Goal: Register for event/course

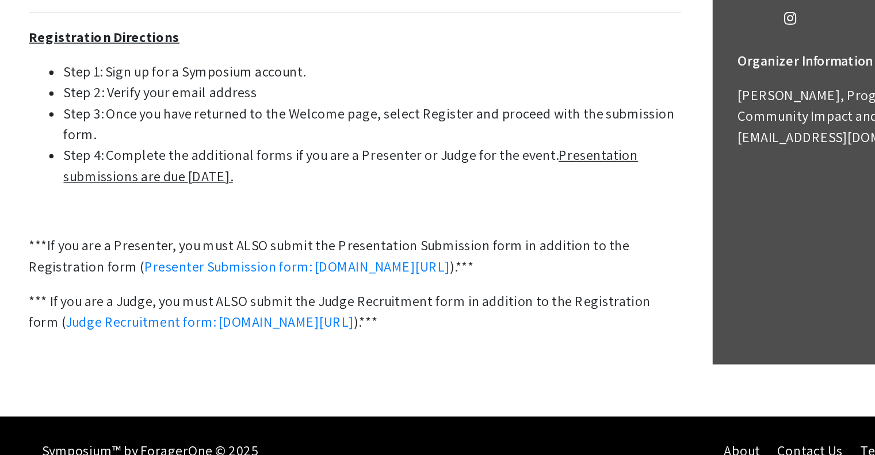
scroll to position [266, 0]
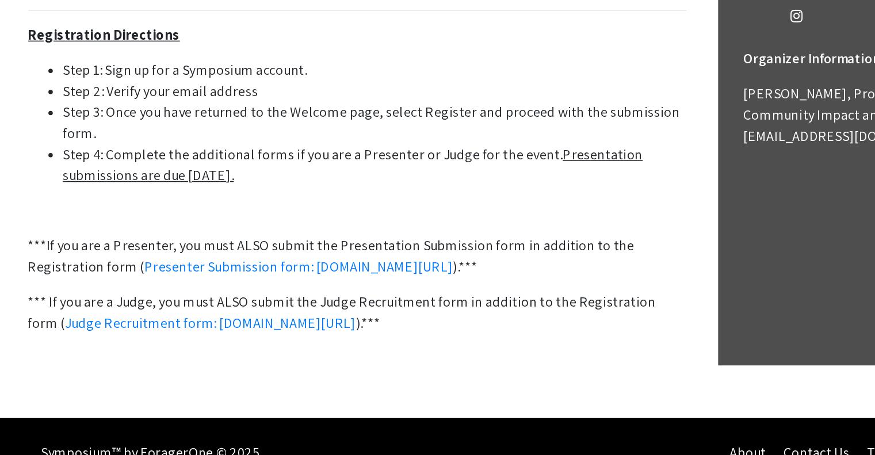
click at [167, 256] on u "Presentation submissions are due [DATE]." at bounding box center [303, 243] width 380 height 26
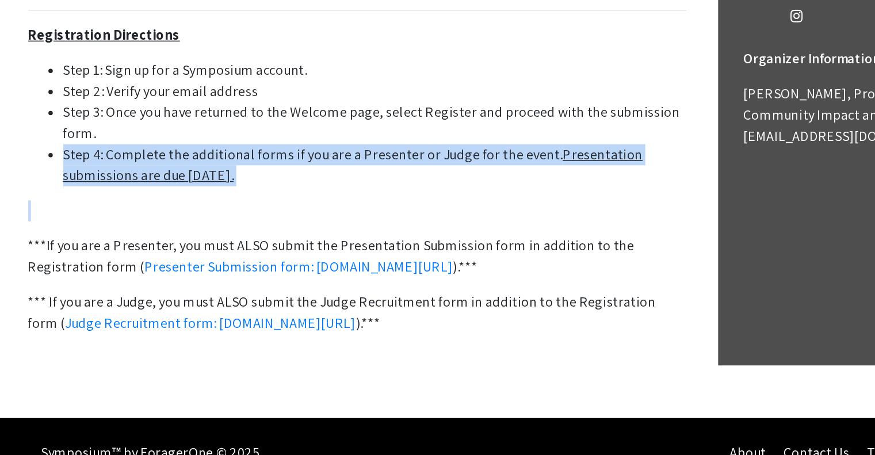
click at [167, 256] on u "Presentation submissions are due [DATE]." at bounding box center [303, 243] width 380 height 26
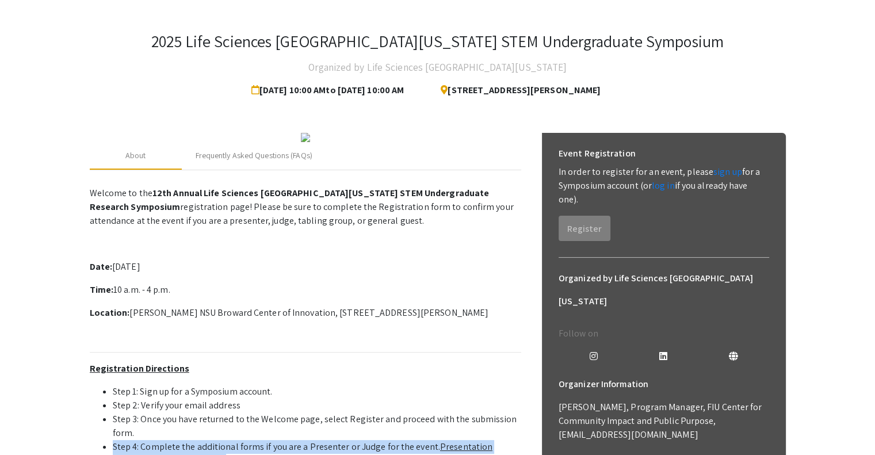
scroll to position [45, 0]
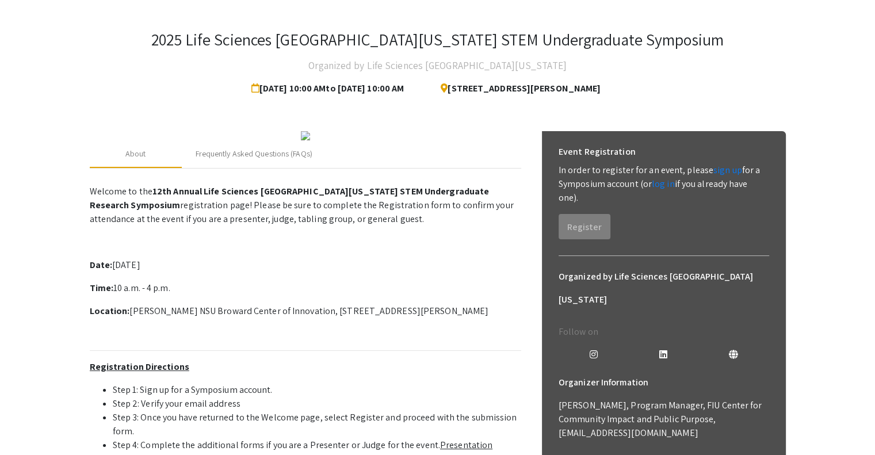
click at [562, 169] on p "In order to register for an event, please sign up for a Symposium account (or l…" at bounding box center [664, 183] width 211 height 41
drag, startPoint x: 724, startPoint y: 174, endPoint x: 746, endPoint y: 59, distance: 116.5
click at [746, 59] on div "2025 Life Sciences South Florida STEM Undergraduate Symposium Organized by Life…" at bounding box center [437, 312] width 713 height 611
click at [746, 59] on div "2025 Life Sciences South Florida STEM Undergraduate Symposium Organized by Life…" at bounding box center [438, 65] width 696 height 70
click at [721, 169] on link "sign up" at bounding box center [727, 170] width 29 height 12
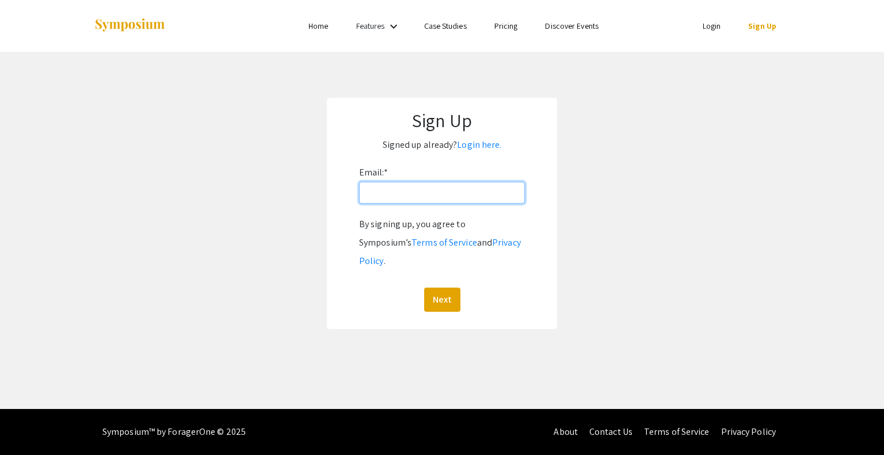
click at [459, 191] on input "Email: *" at bounding box center [442, 193] width 166 height 22
click at [424, 288] on button "Next" at bounding box center [442, 300] width 36 height 24
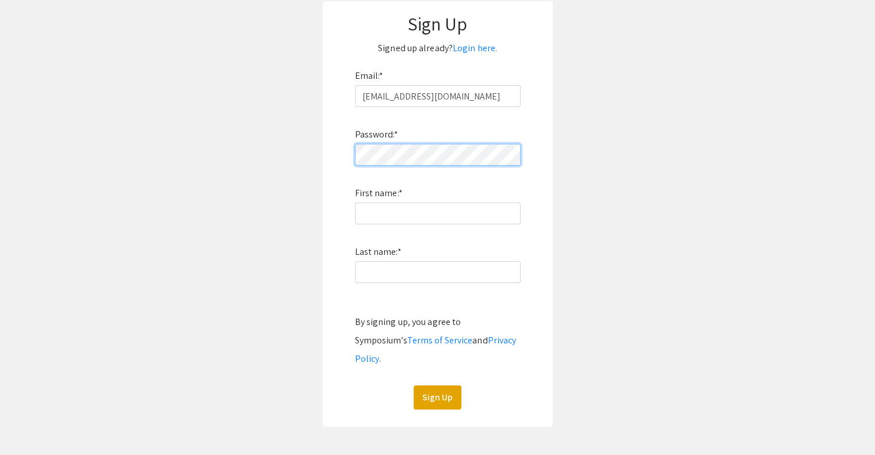
scroll to position [104, 0]
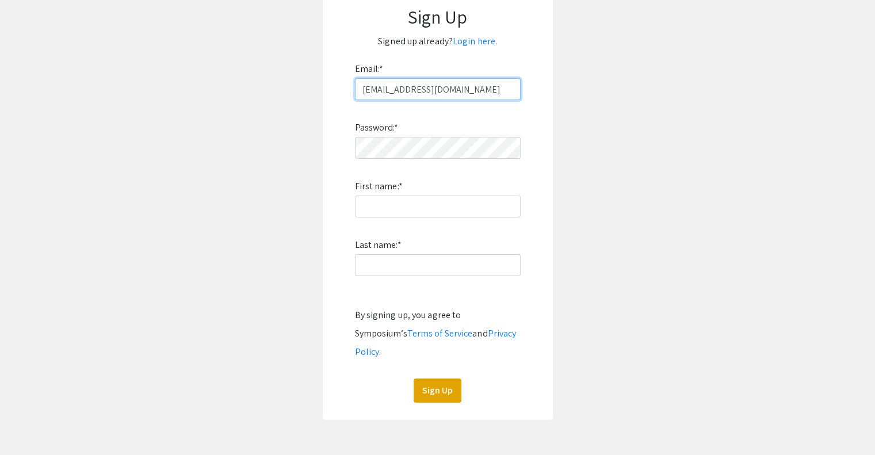
click at [408, 85] on input "ranmahvir@gmail.com" at bounding box center [438, 89] width 166 height 22
type input "[EMAIL_ADDRESS][DOMAIN_NAME]"
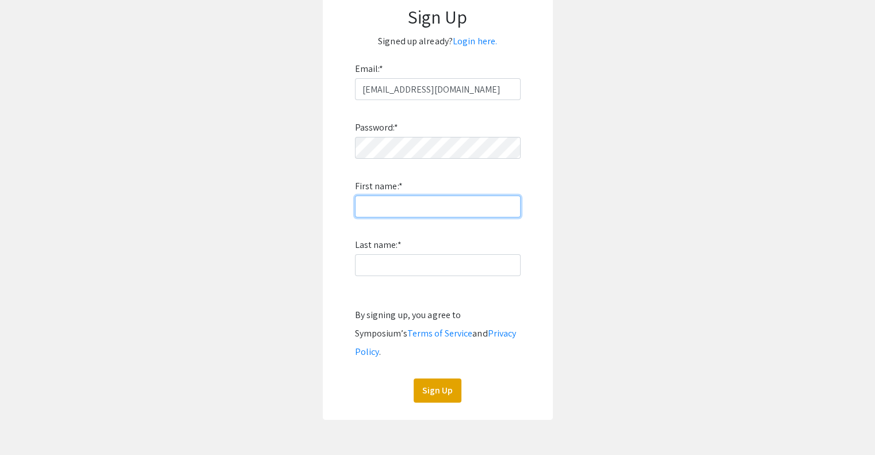
click at [400, 201] on input "First name: *" at bounding box center [438, 207] width 166 height 22
type input "Ranvir"
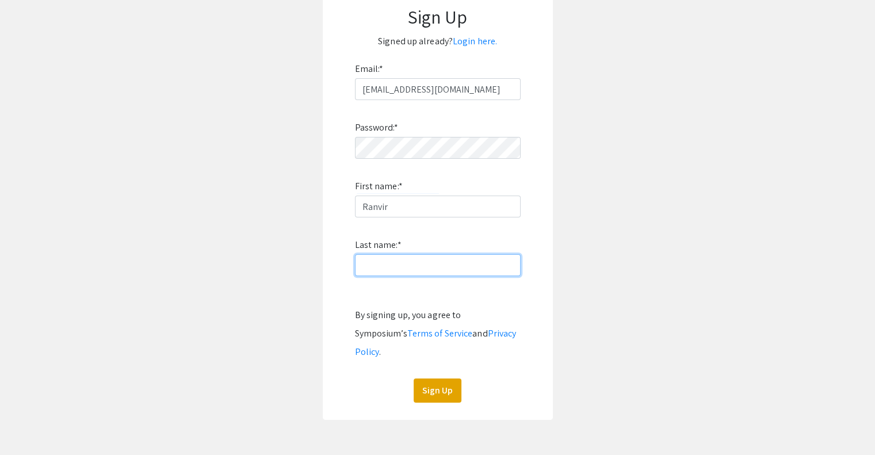
click at [381, 258] on input "Last name: *" at bounding box center [438, 265] width 166 height 22
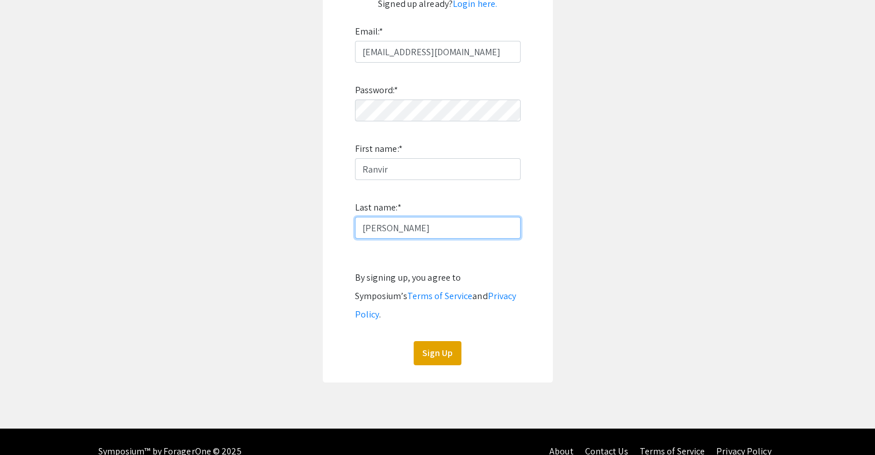
scroll to position [125, 0]
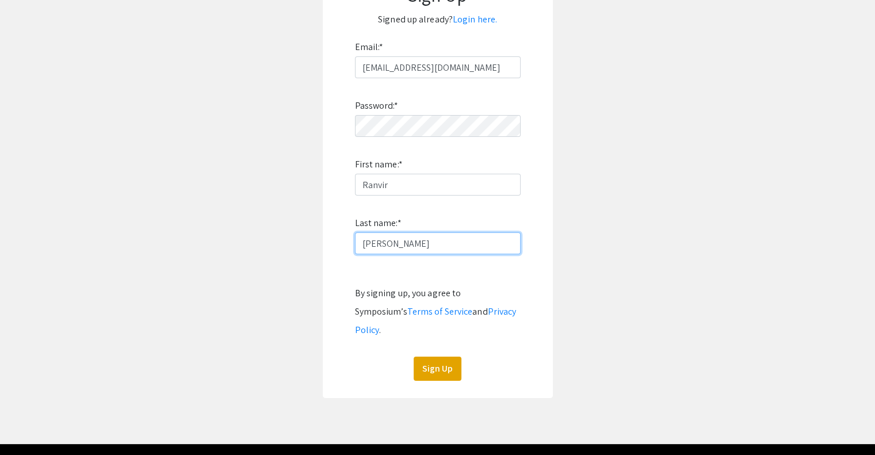
type input "Singh"
click at [325, 294] on div "Sign Up Signed up already? Login here. Email: * rs3069@mynsu.nova.edu Password:…" at bounding box center [438, 185] width 230 height 426
click at [423, 357] on button "Sign Up" at bounding box center [438, 369] width 48 height 24
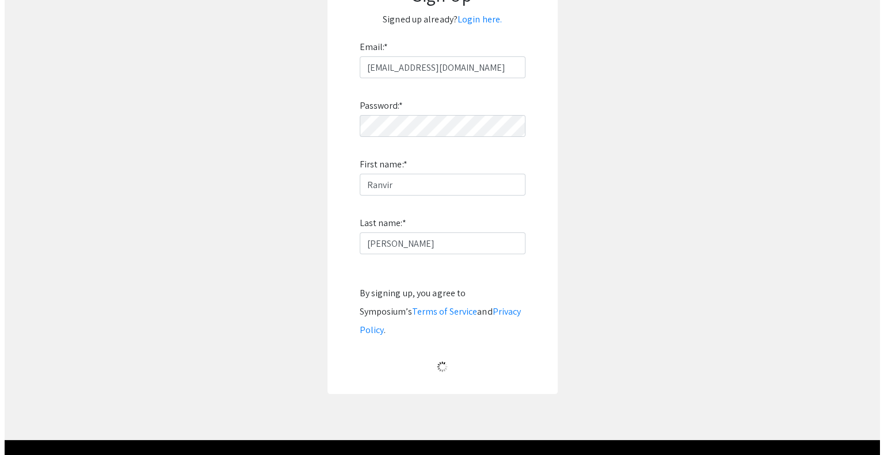
scroll to position [0, 0]
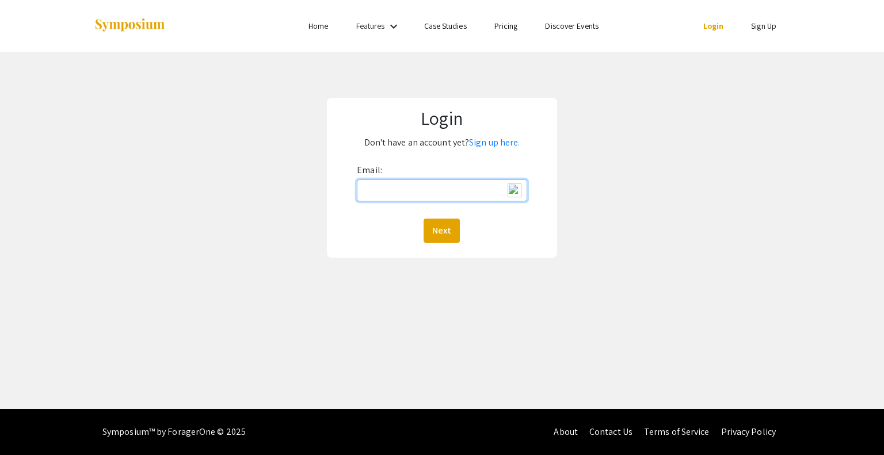
click at [417, 182] on input "Email:" at bounding box center [442, 191] width 170 height 22
type input "ran"
type input "rs3069@mynsu.nova.edu"
click at [423, 219] on button "Next" at bounding box center [441, 231] width 36 height 24
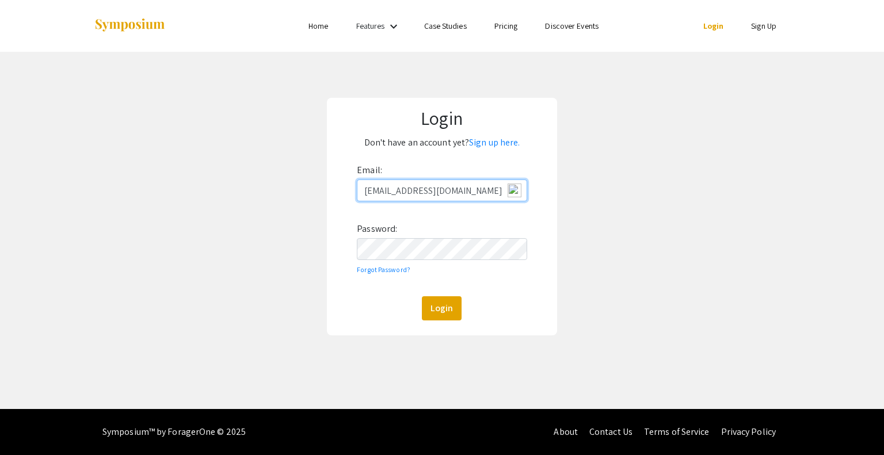
click at [422, 296] on button "Login" at bounding box center [442, 308] width 40 height 24
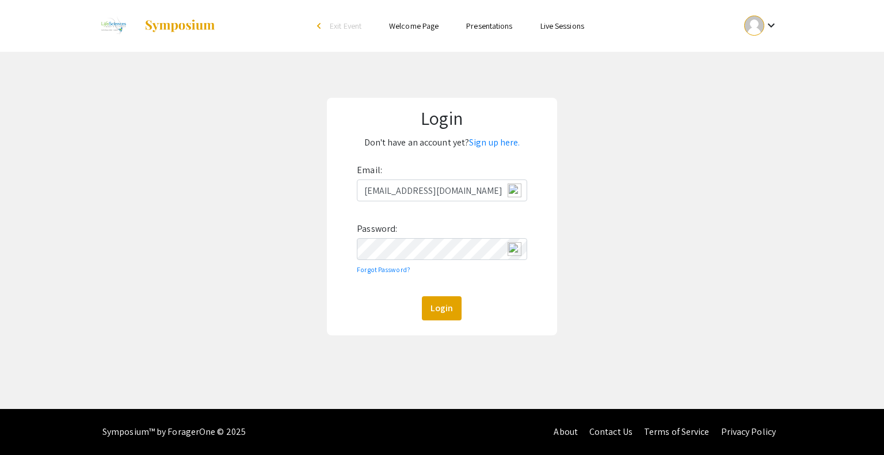
click at [368, 294] on div "Email: rs3069@mynsu.nova.edu Password: Forgot Password? Login" at bounding box center [442, 240] width 170 height 159
click at [433, 308] on button "Login" at bounding box center [442, 308] width 40 height 24
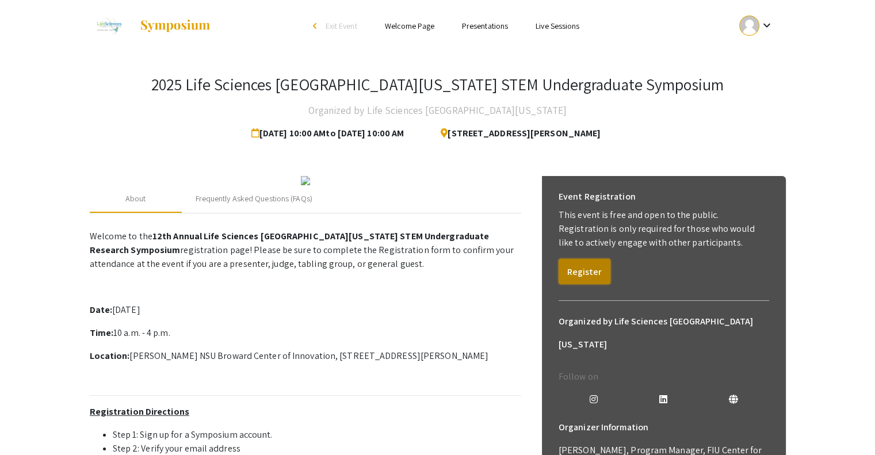
click at [589, 274] on button "Register" at bounding box center [585, 271] width 52 height 25
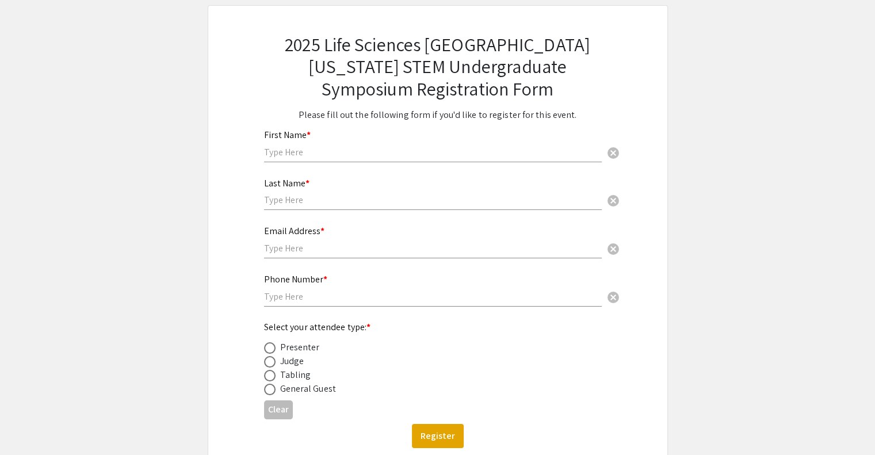
scroll to position [55, 0]
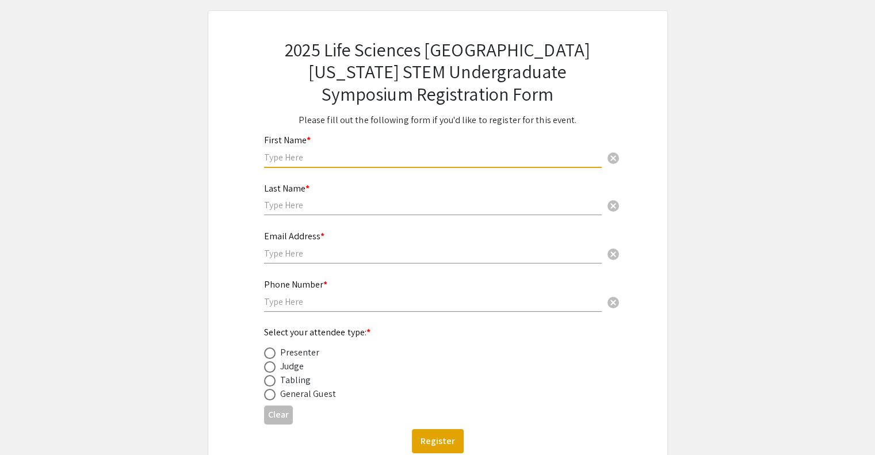
click at [350, 162] on input "text" at bounding box center [433, 157] width 338 height 12
type input "Ranvir"
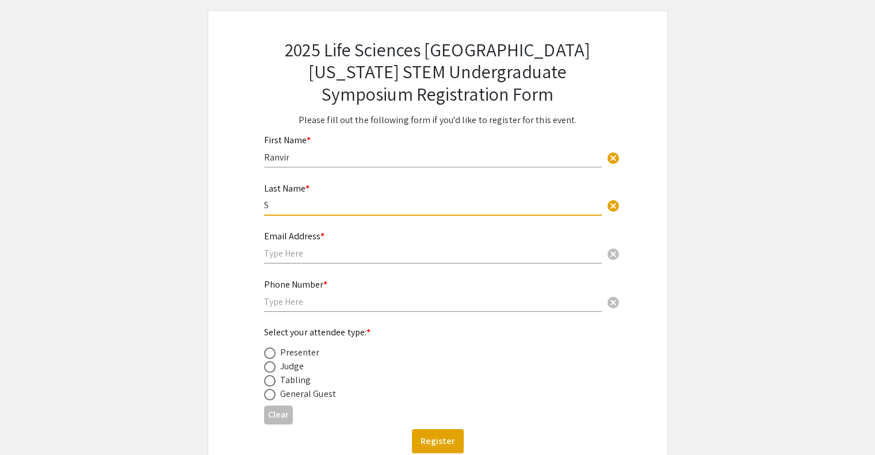
click at [318, 204] on input "S" at bounding box center [433, 205] width 338 height 12
type input "Singh"
click at [302, 247] on input "text" at bounding box center [433, 253] width 338 height 12
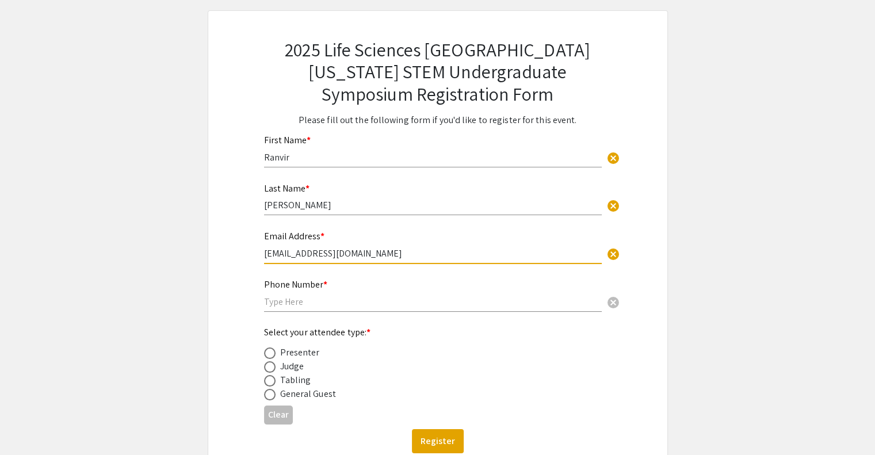
type input "rs3069@mynsu.nova.edu"
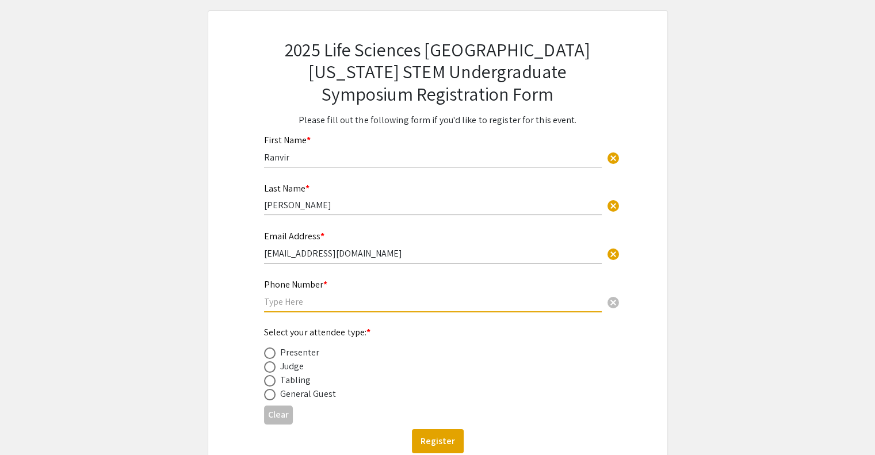
click at [303, 298] on input "text" at bounding box center [433, 302] width 338 height 12
type input "6096106497"
click at [265, 378] on span at bounding box center [270, 381] width 12 height 12
click at [265, 378] on input "radio" at bounding box center [270, 381] width 12 height 12
radio input "true"
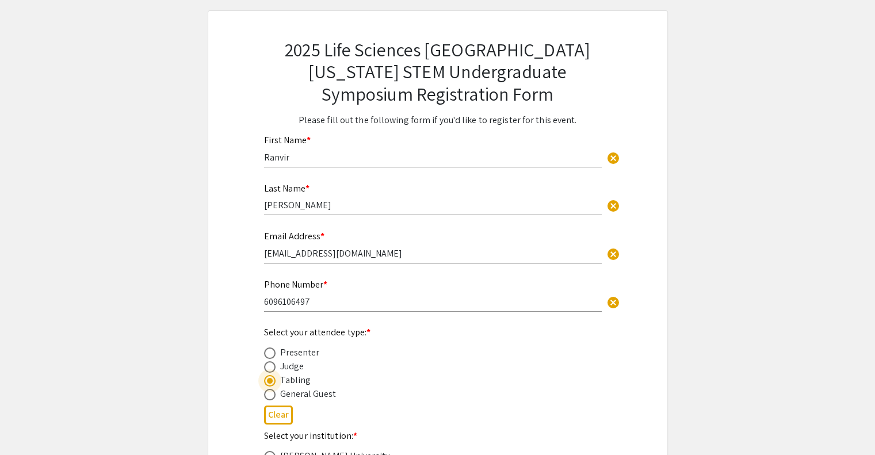
click at [269, 357] on span at bounding box center [270, 354] width 12 height 12
click at [269, 357] on input "radio" at bounding box center [270, 354] width 12 height 12
radio input "true"
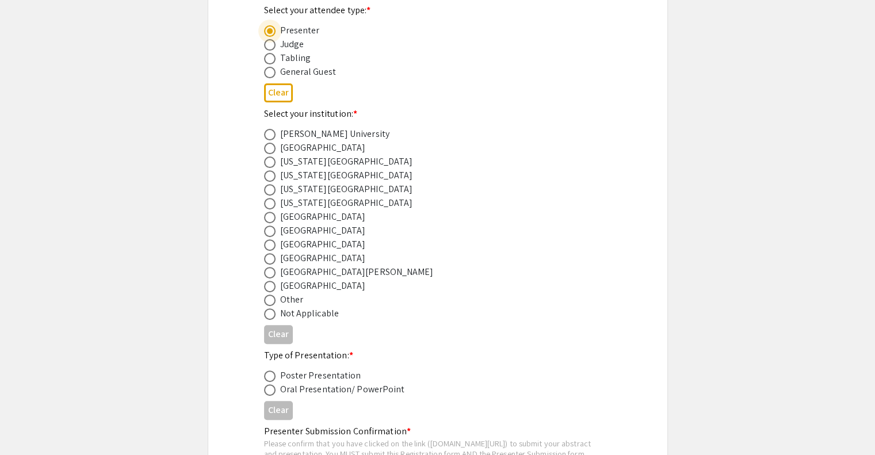
scroll to position [378, 0]
click at [266, 243] on span at bounding box center [270, 245] width 12 height 12
click at [266, 243] on input "radio" at bounding box center [270, 245] width 12 height 12
radio input "true"
click at [268, 374] on span at bounding box center [270, 376] width 12 height 12
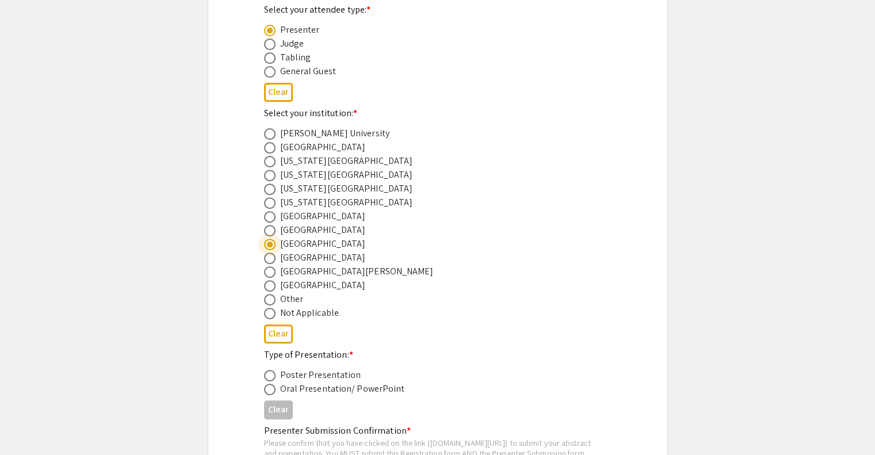
click at [268, 374] on input "radio" at bounding box center [270, 376] width 12 height 12
radio input "true"
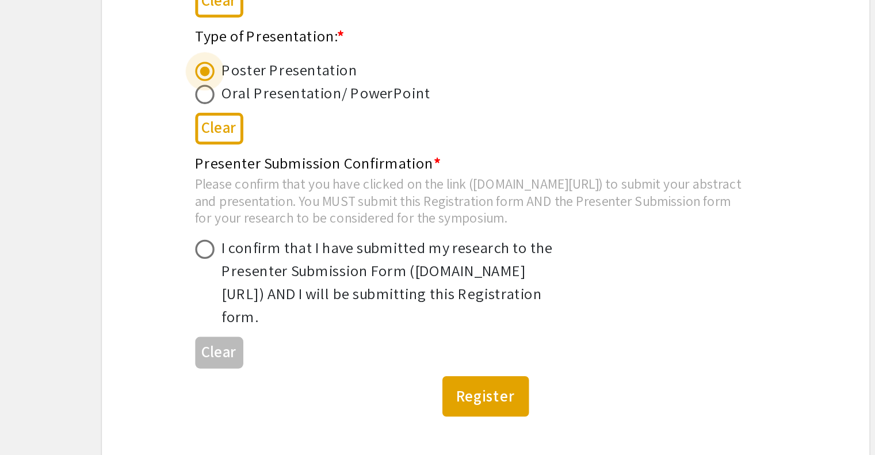
scroll to position [583, 0]
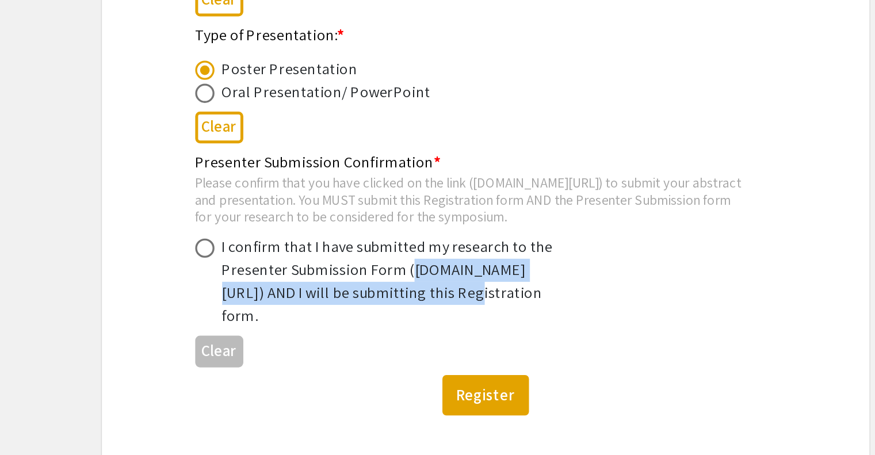
drag, startPoint x: 284, startPoint y: 310, endPoint x: 320, endPoint y: 325, distance: 39.5
click at [320, 325] on div "I confirm that I have submitted my research to the Presenter Submission Form (s…" at bounding box center [380, 296] width 201 height 55
copy div "symposium.foragerone.com/lssfsymposium2025/submission"
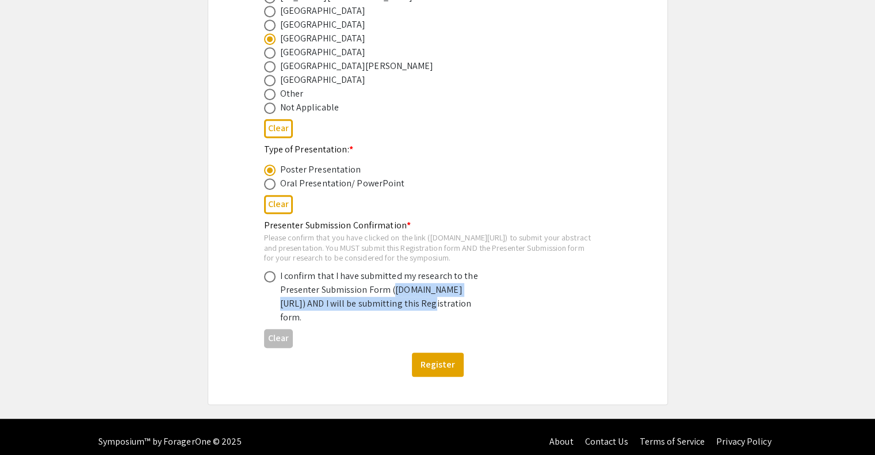
scroll to position [0, 0]
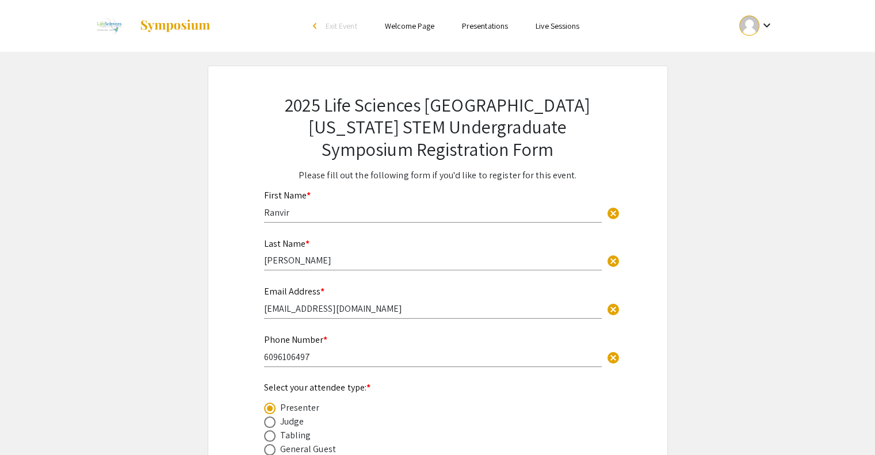
click at [318, 26] on div "arrow_back_ios" at bounding box center [316, 25] width 7 height 7
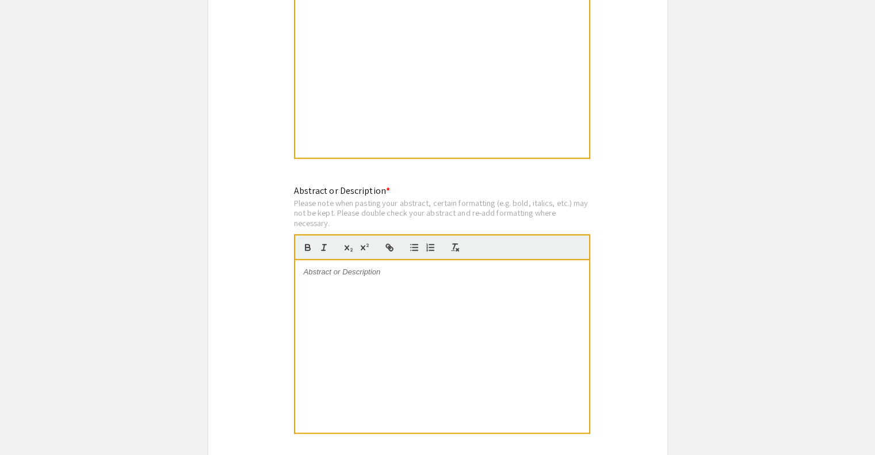
scroll to position [1003, 0]
click at [456, 212] on div "Please note when pasting your abstract, certain formatting (e.g. bold, italics,…" at bounding box center [442, 213] width 296 height 30
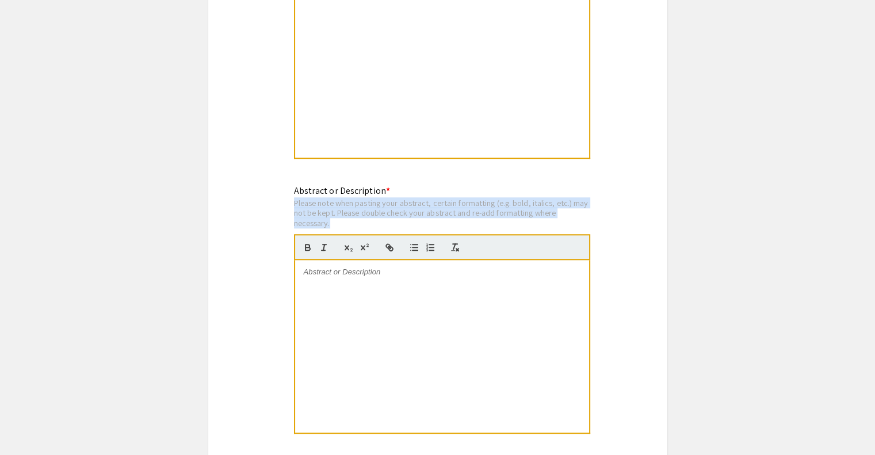
click at [456, 212] on div "Please note when pasting your abstract, certain formatting (e.g. bold, italics,…" at bounding box center [442, 213] width 296 height 30
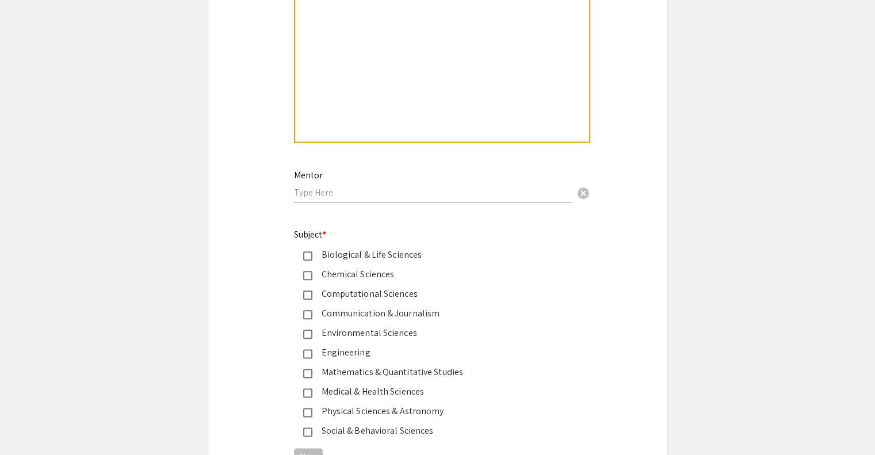
click at [465, 235] on div "Subject * Biological & Life Sciences Chemical Sciences Computational Sciences C…" at bounding box center [428, 333] width 269 height 210
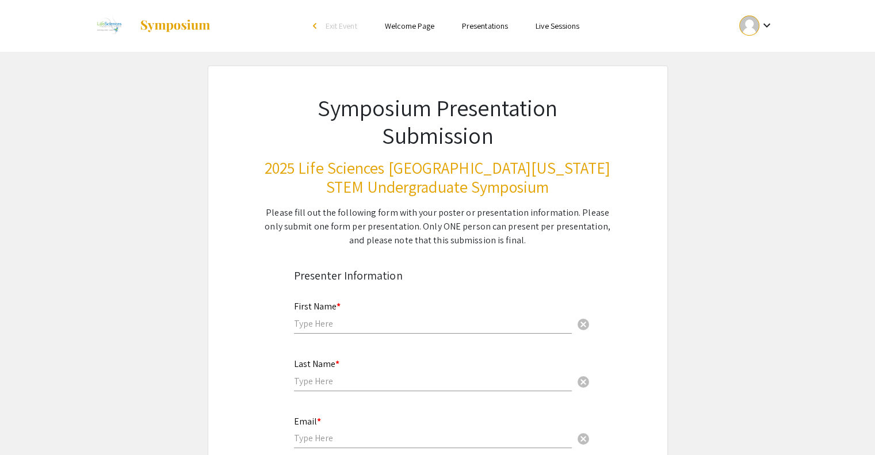
scroll to position [0, 0]
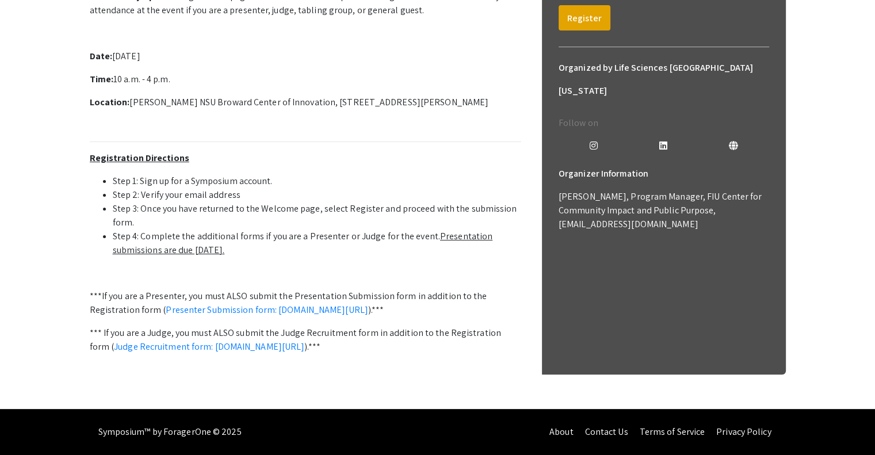
scroll to position [304, 0]
click at [120, 108] on strong "Location:" at bounding box center [110, 102] width 40 height 12
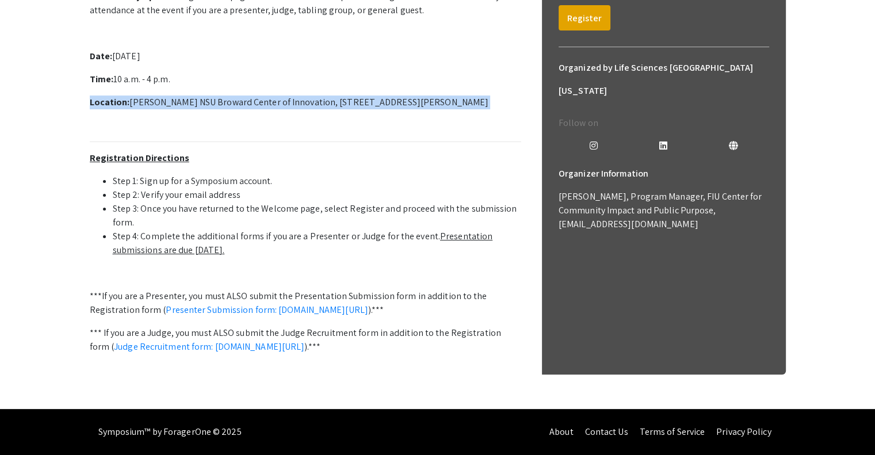
drag, startPoint x: 120, startPoint y: 156, endPoint x: 444, endPoint y: 190, distance: 325.2
click at [444, 190] on p "Welcome to the 12th Annual Life Sciences South Florida STEM Undergraduate Resea…" at bounding box center [306, 185] width 432 height 429
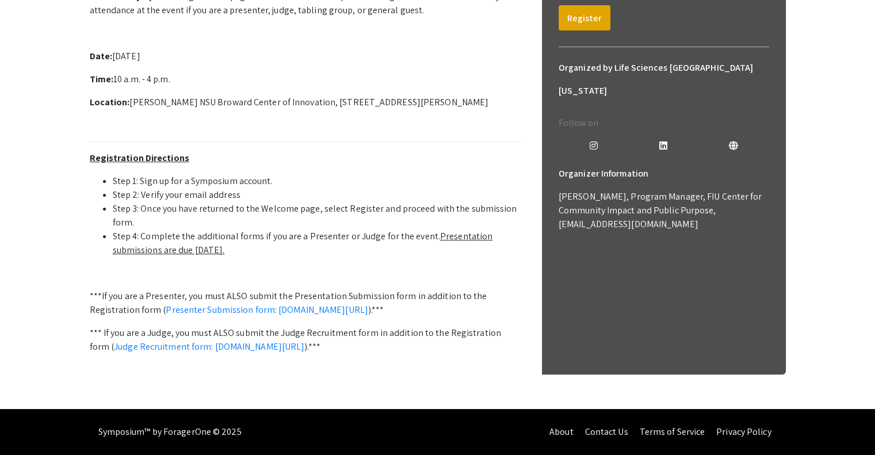
click at [444, 190] on p "Welcome to the 12th Annual Life Sciences South Florida STEM Undergraduate Resea…" at bounding box center [306, 185] width 432 height 429
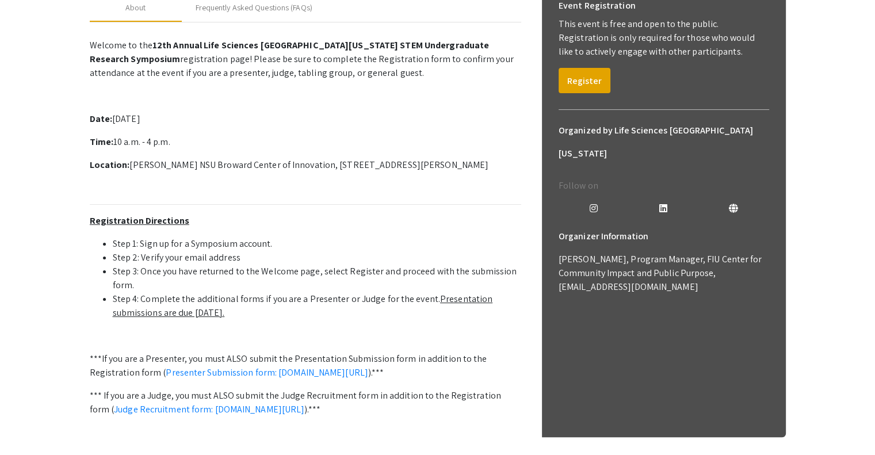
scroll to position [185, 0]
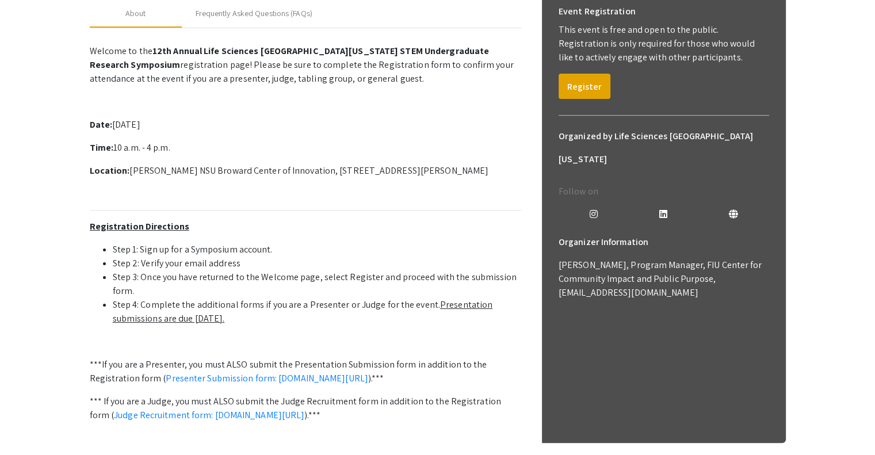
click at [145, 178] on p "Location: Alan B. Levan NSU Broward Center of Innovation, 3100 Ray Ferrero Jr B…" at bounding box center [306, 171] width 432 height 14
drag, startPoint x: 145, startPoint y: 274, endPoint x: 177, endPoint y: 276, distance: 32.3
click at [177, 178] on p "Location: Alan B. Levan NSU Broward Center of Innovation, 3100 Ray Ferrero Jr B…" at bounding box center [306, 171] width 432 height 14
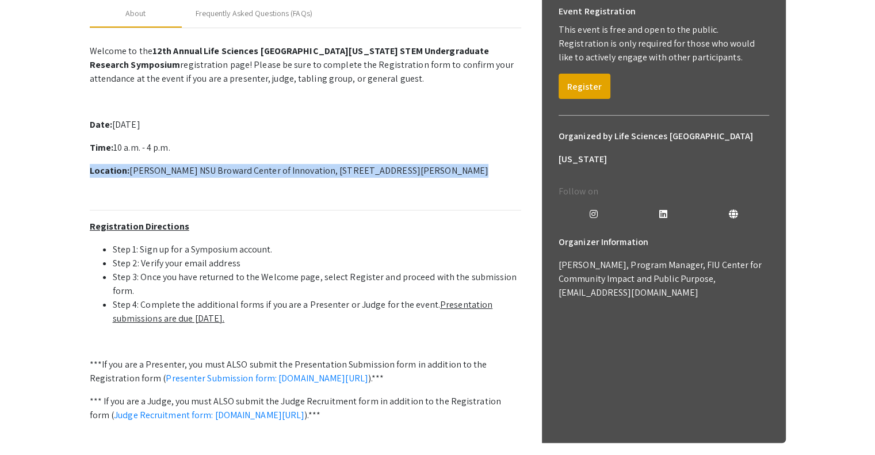
click at [177, 178] on p "Location: Alan B. Levan NSU Broward Center of Innovation, 3100 Ray Ferrero Jr B…" at bounding box center [306, 171] width 432 height 14
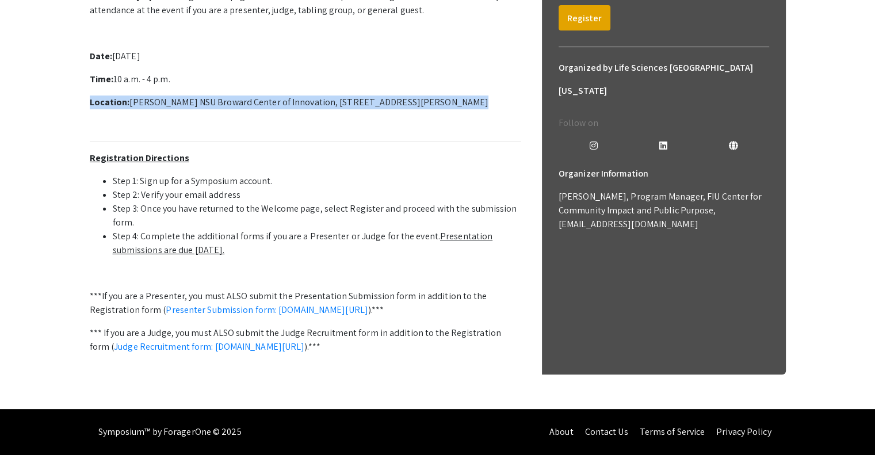
scroll to position [373, 0]
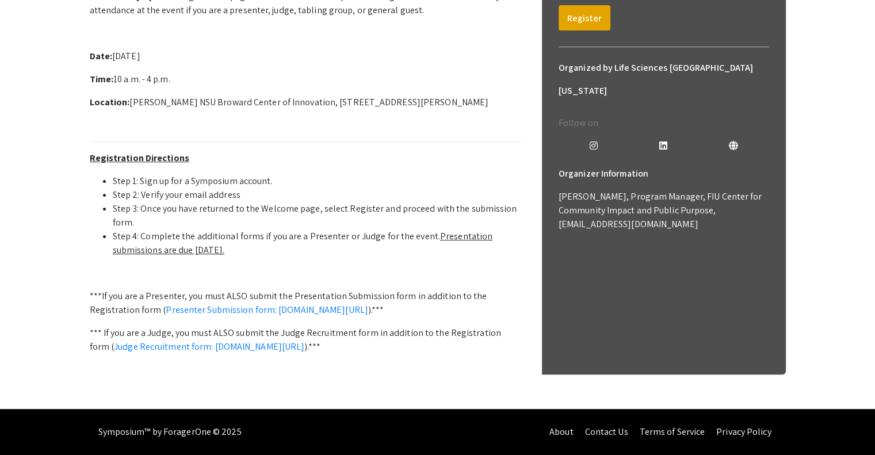
click at [136, 289] on p "***If you are a Presenter, you must ALSO submit the Presentation Submission for…" at bounding box center [306, 303] width 432 height 28
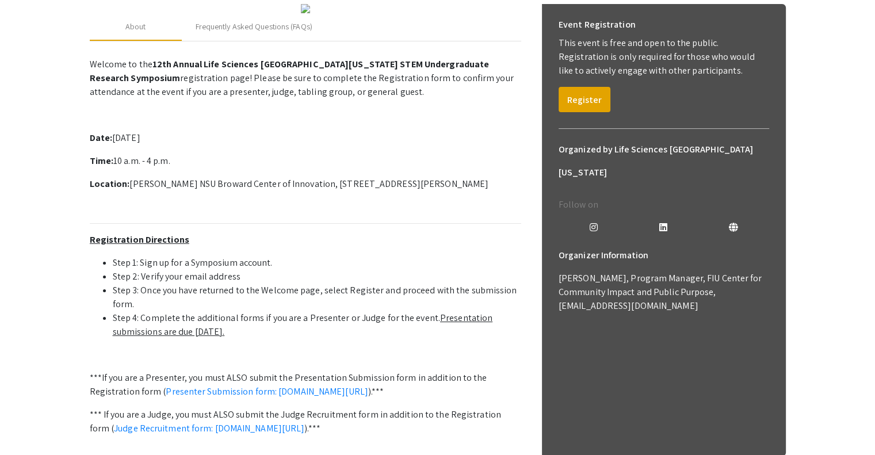
scroll to position [173, 0]
click at [595, 280] on p "Araidy Alzate, Program Manager, FIU Center for Community Impact and Public Purp…" at bounding box center [664, 291] width 211 height 41
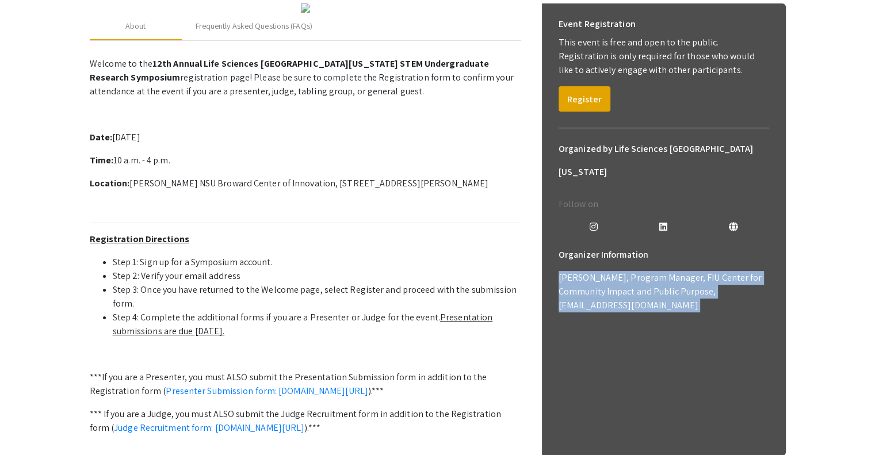
click at [595, 280] on p "Araidy Alzate, Program Manager, FIU Center for Community Impact and Public Purp…" at bounding box center [664, 291] width 211 height 41
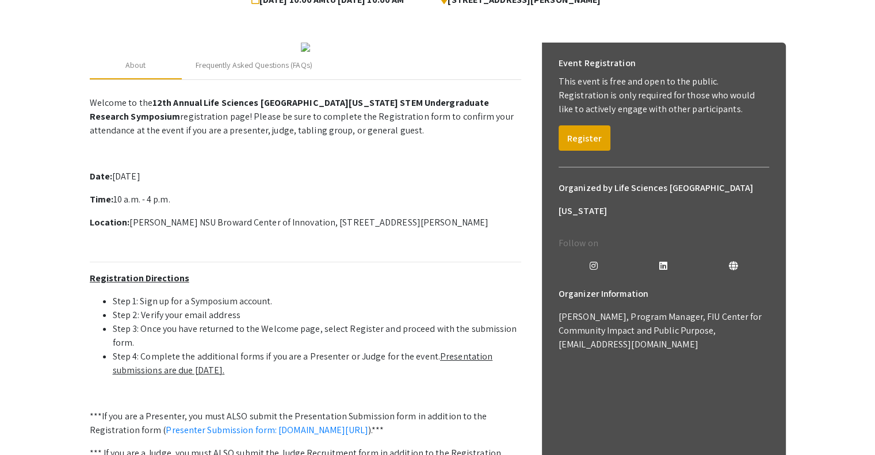
scroll to position [127, 0]
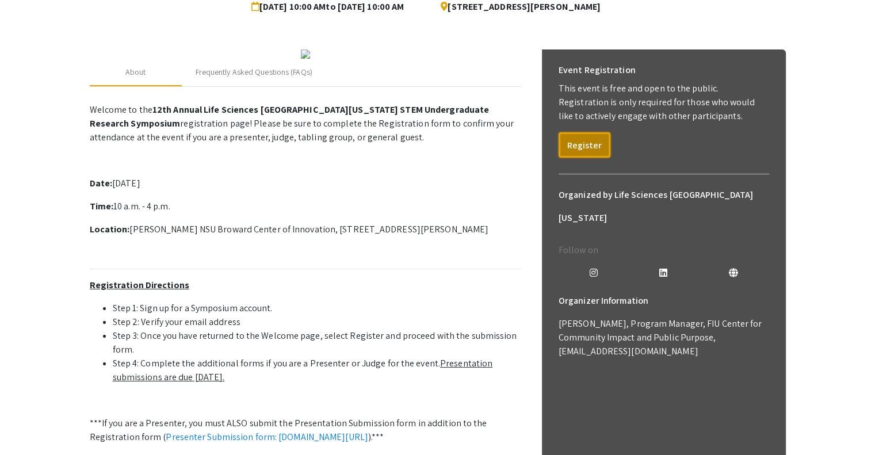
drag, startPoint x: 580, startPoint y: 152, endPoint x: 586, endPoint y: 144, distance: 9.9
click at [586, 144] on button "Register" at bounding box center [585, 144] width 52 height 25
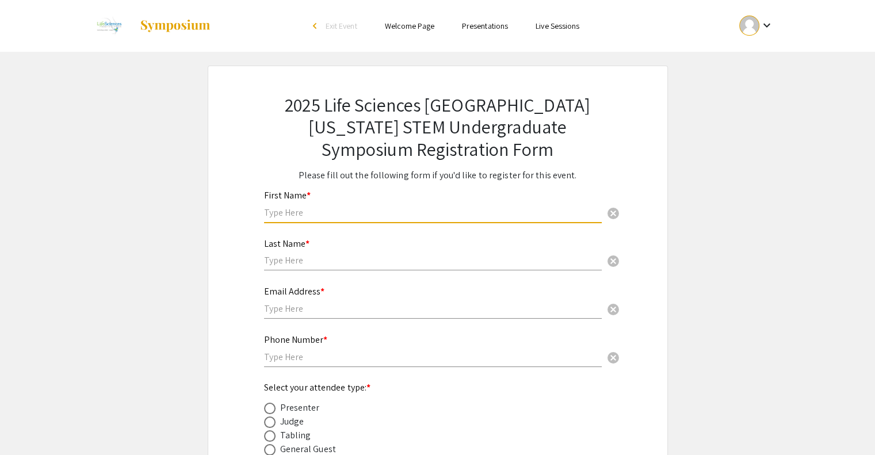
click at [430, 212] on input "text" at bounding box center [433, 213] width 338 height 12
click at [425, 190] on div "First Name * cancel" at bounding box center [433, 201] width 338 height 44
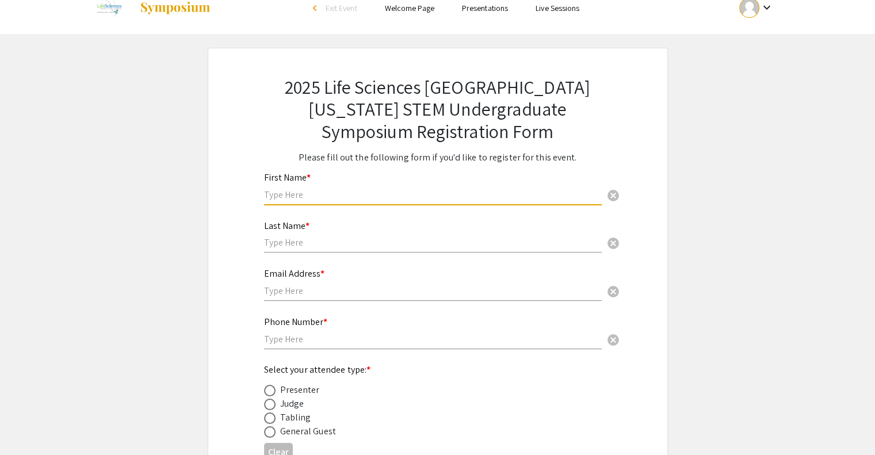
scroll to position [21, 0]
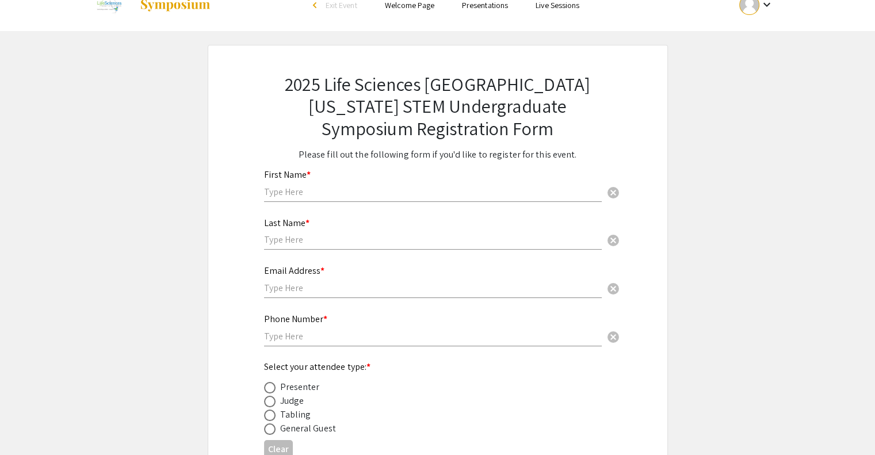
click at [394, 142] on div "2025 Life Sciences South Florida STEM Undergraduate Symposium Registration Form…" at bounding box center [437, 280] width 403 height 470
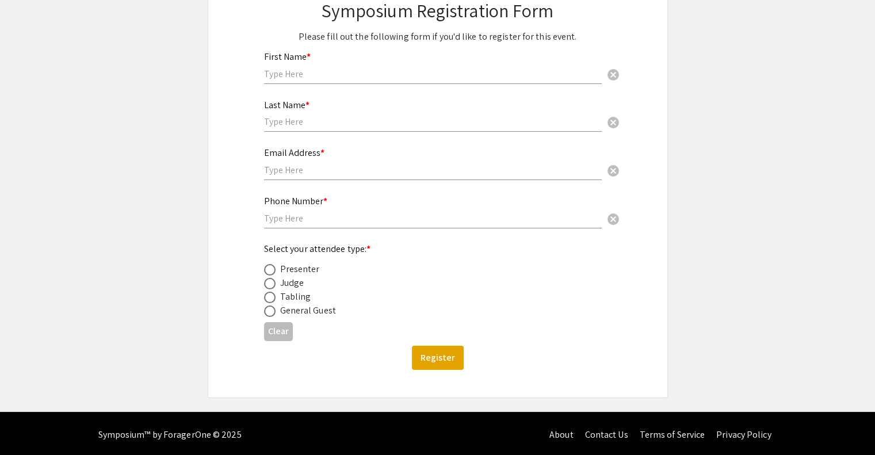
scroll to position [0, 0]
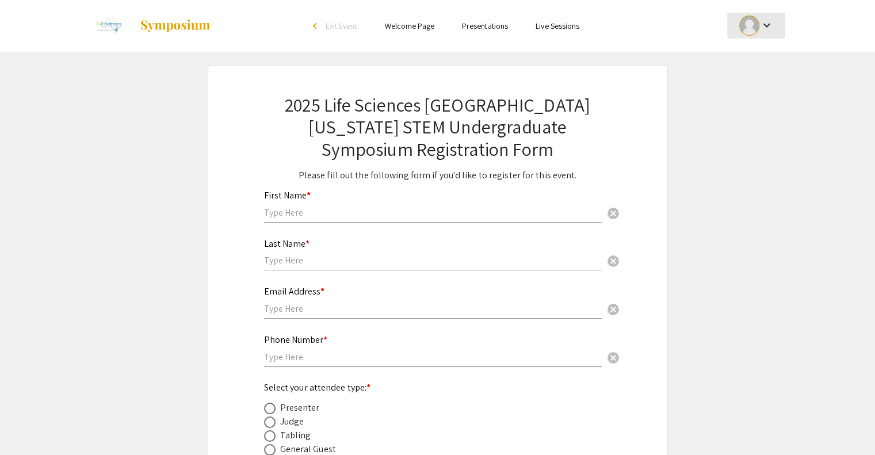
click at [774, 24] on div "keyboard_arrow_down" at bounding box center [756, 26] width 40 height 26
click at [776, 89] on button "My Submissions" at bounding box center [762, 85] width 71 height 28
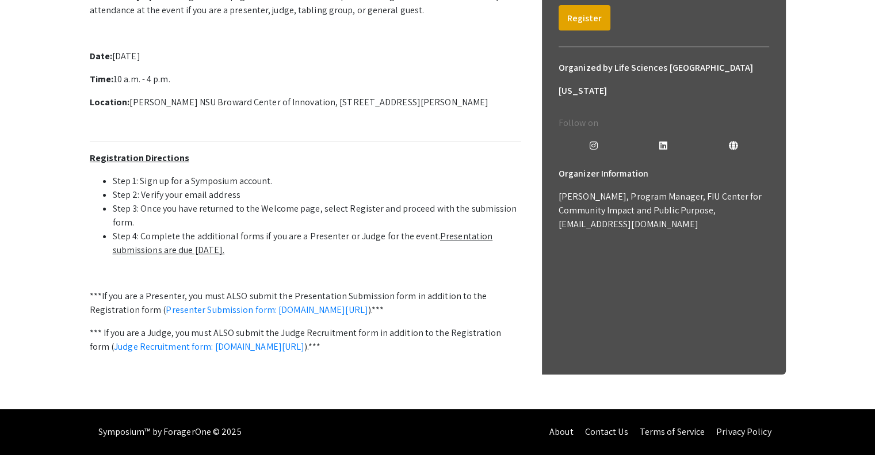
scroll to position [373, 0]
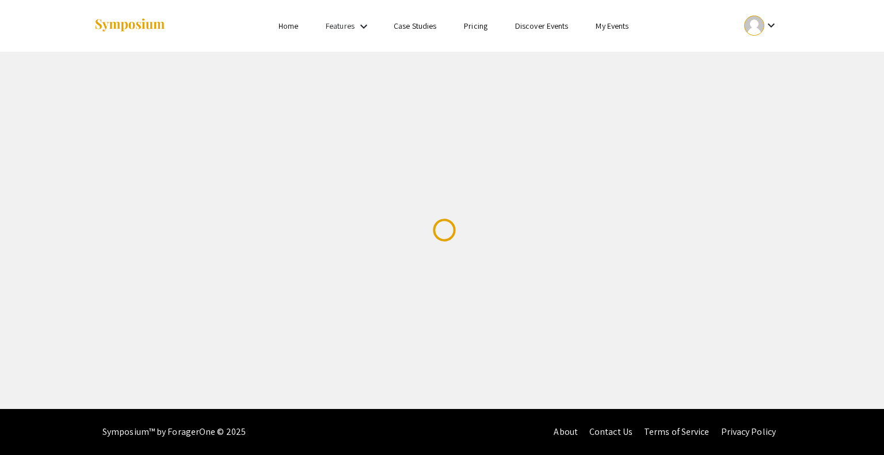
click at [0, 360] on div "Skip navigation Home Features keyboard_arrow_down Case Studies Pricing Discover…" at bounding box center [442, 204] width 884 height 409
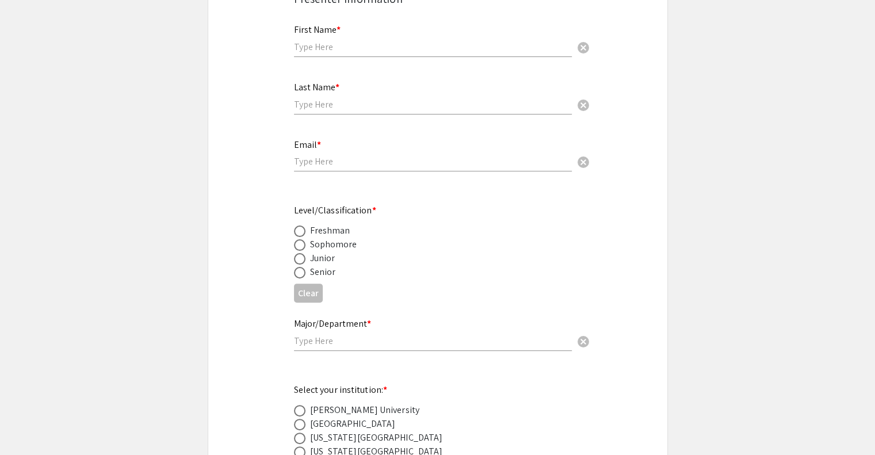
scroll to position [270, 0]
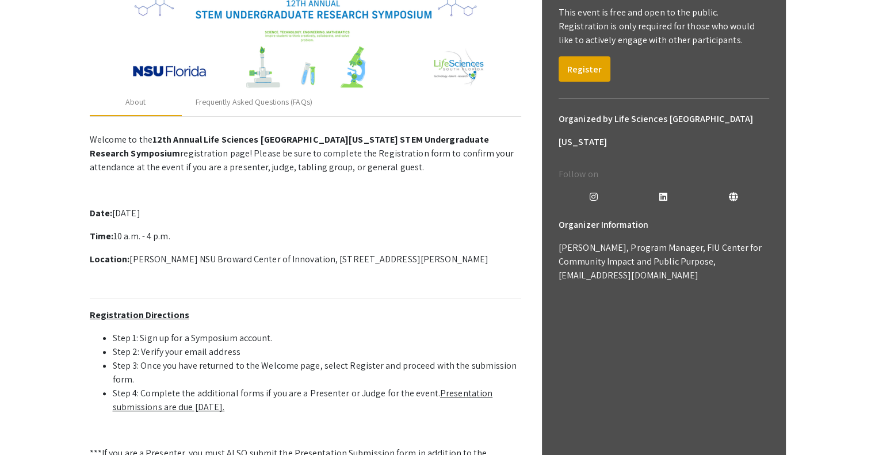
scroll to position [200, 0]
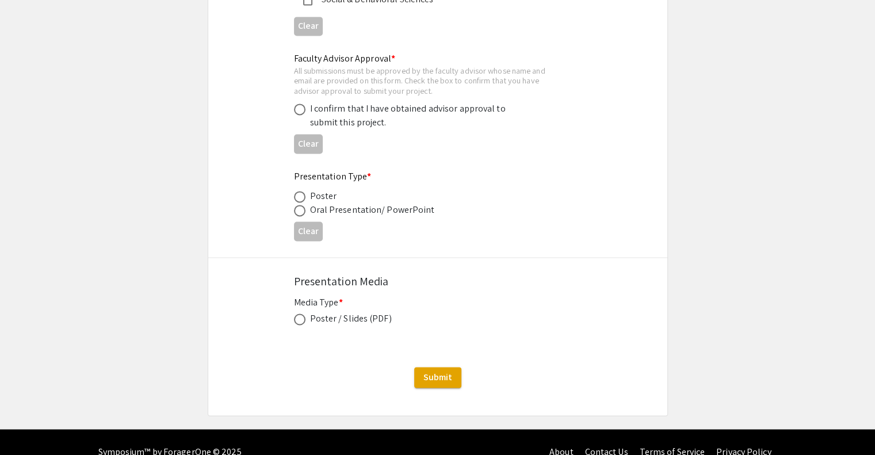
scroll to position [1721, 0]
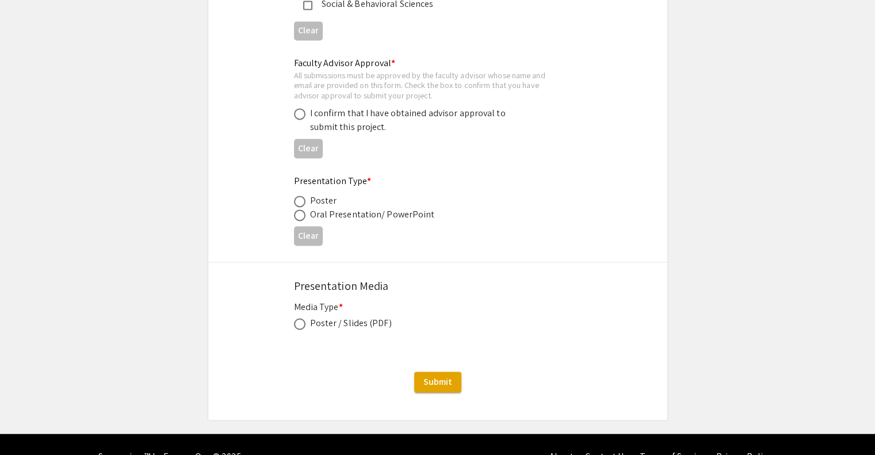
click at [370, 86] on div "All submissions must be approved by the faculty advisor whose name and email ar…" at bounding box center [428, 85] width 269 height 30
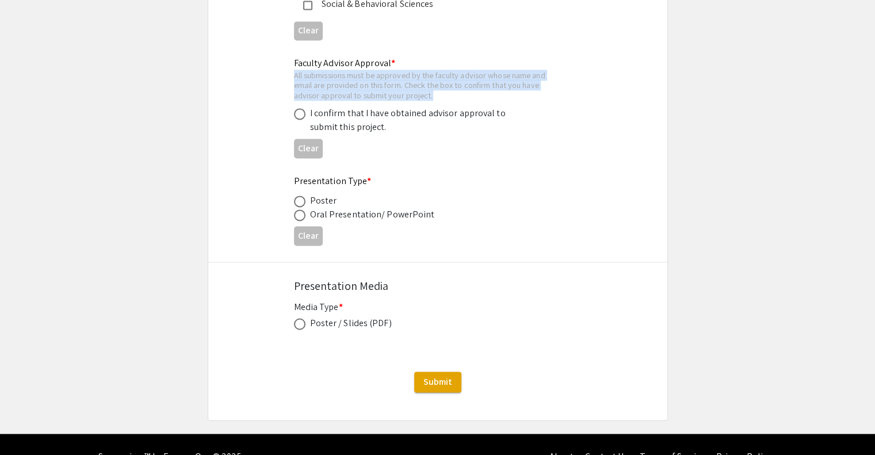
click at [370, 86] on div "All submissions must be approved by the faculty advisor whose name and email ar…" at bounding box center [428, 85] width 269 height 30
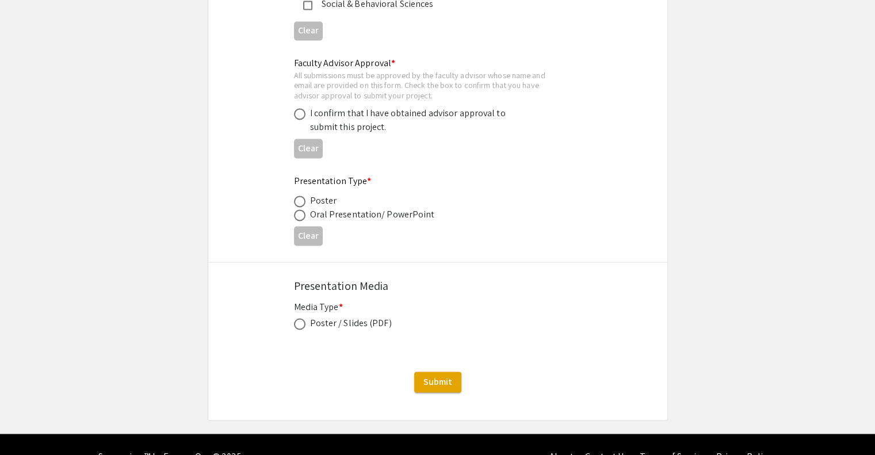
click at [370, 86] on div "All submissions must be approved by the faculty advisor whose name and email ar…" at bounding box center [428, 85] width 269 height 30
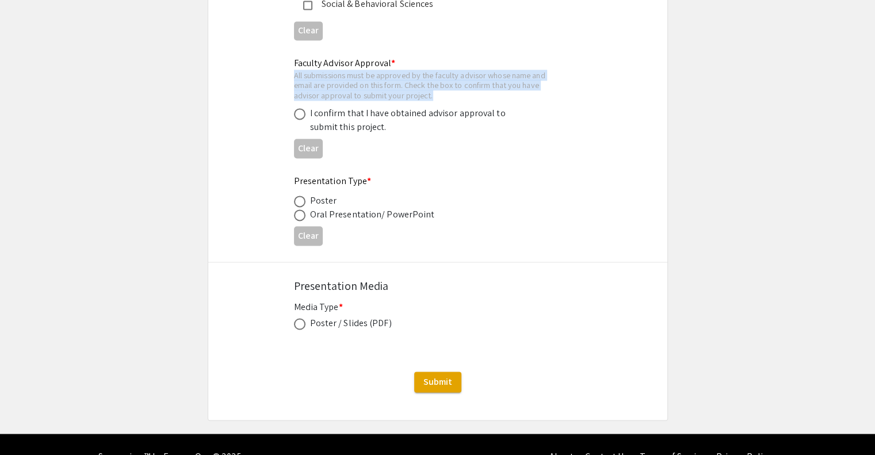
click at [370, 86] on div "All submissions must be approved by the faculty advisor whose name and email ar…" at bounding box center [428, 85] width 269 height 30
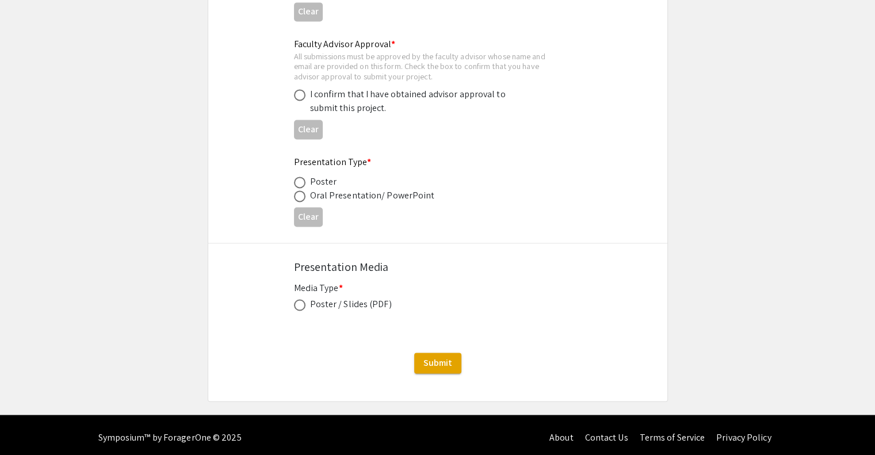
scroll to position [1738, 0]
